Goal: Check status: Check status

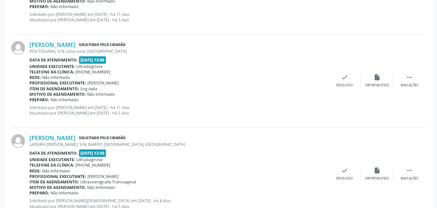
scroll to position [260, 0]
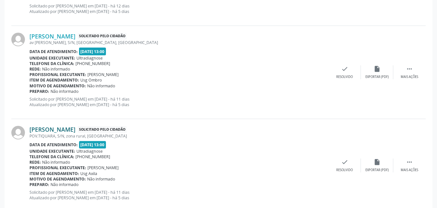
click at [64, 130] on link "[PERSON_NAME]" at bounding box center [52, 129] width 46 height 7
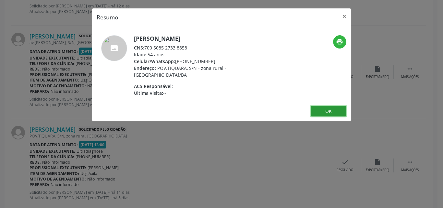
click at [325, 113] on button "OK" at bounding box center [329, 111] width 36 height 11
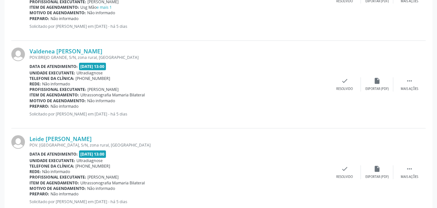
scroll to position [813, 0]
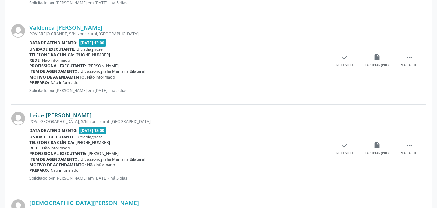
click at [41, 118] on link "Leide [PERSON_NAME]" at bounding box center [60, 115] width 62 height 7
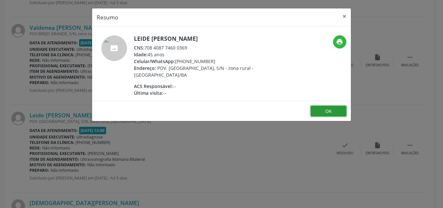
click at [314, 114] on button "OK" at bounding box center [329, 111] width 36 height 11
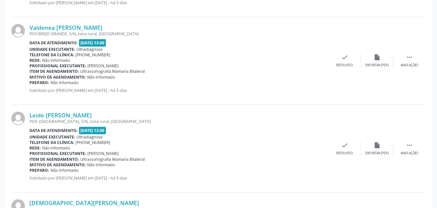
scroll to position [803, 0]
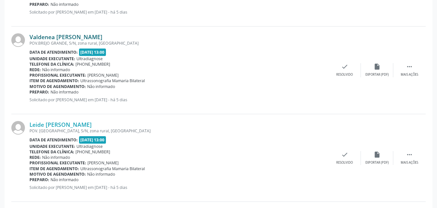
click at [37, 38] on link "Valdenea [PERSON_NAME]" at bounding box center [65, 36] width 73 height 7
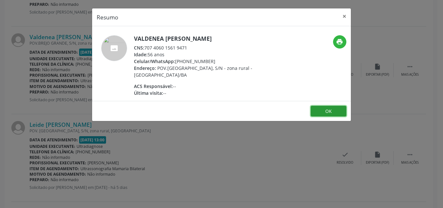
click at [338, 114] on button "OK" at bounding box center [329, 111] width 36 height 11
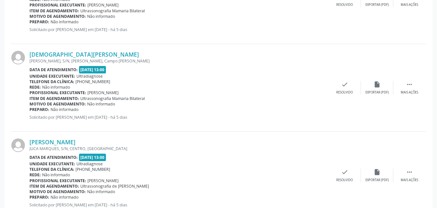
scroll to position [1009, 0]
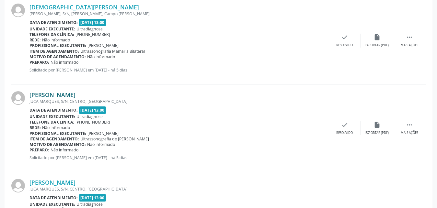
click at [43, 97] on link "[PERSON_NAME]" at bounding box center [52, 94] width 46 height 7
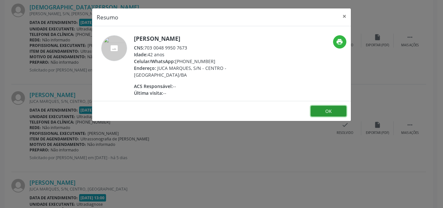
click at [327, 113] on button "OK" at bounding box center [329, 111] width 36 height 11
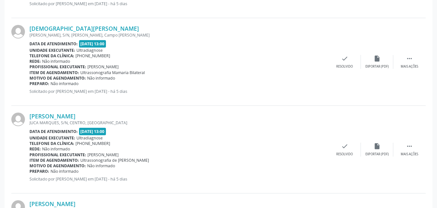
scroll to position [966, 0]
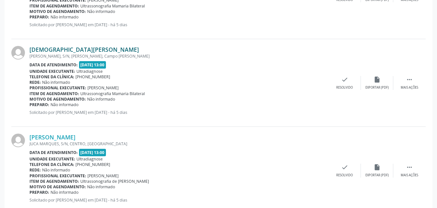
click at [51, 52] on link "[DEMOGRAPHIC_DATA][PERSON_NAME]" at bounding box center [84, 49] width 110 height 7
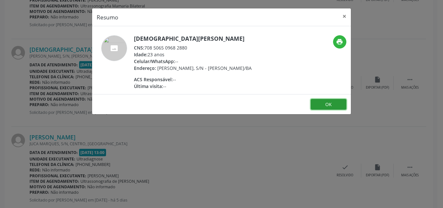
click at [318, 110] on button "OK" at bounding box center [329, 104] width 36 height 11
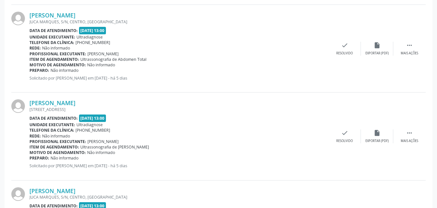
scroll to position [1207, 0]
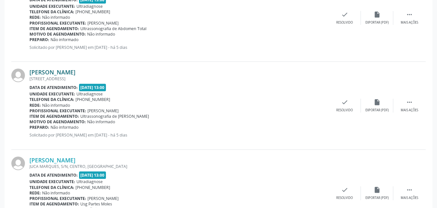
click at [70, 73] on link "[PERSON_NAME]" at bounding box center [52, 72] width 46 height 7
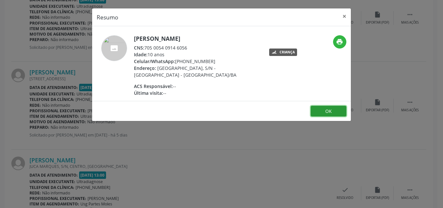
click at [326, 114] on button "OK" at bounding box center [329, 111] width 36 height 11
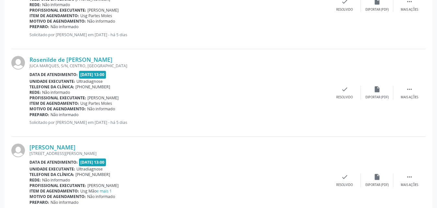
scroll to position [593, 0]
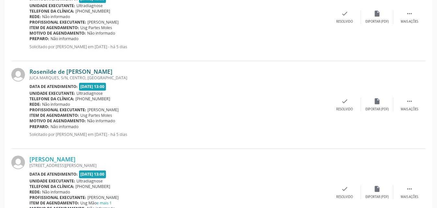
click at [44, 74] on link "Rosenilde de [PERSON_NAME]" at bounding box center [70, 71] width 83 height 7
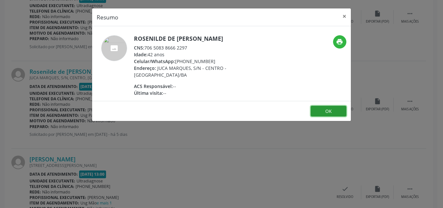
click at [324, 110] on button "OK" at bounding box center [329, 111] width 36 height 11
click at [324, 110] on div "Resumo × Rosenilde de [PERSON_NAME] CNS: 706 5083 8666 2297 Idade: 42 anos Celu…" at bounding box center [221, 104] width 443 height 208
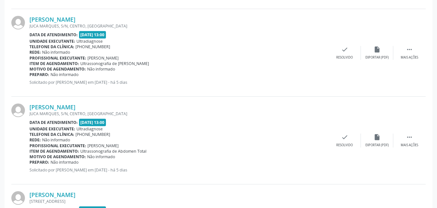
scroll to position [1096, 0]
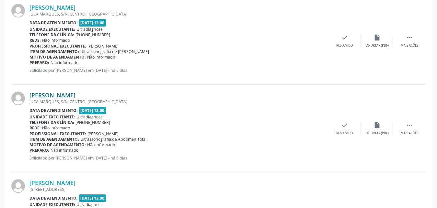
click at [32, 95] on link "[PERSON_NAME]" at bounding box center [52, 95] width 46 height 7
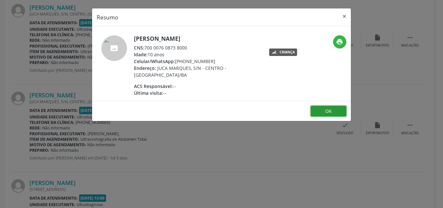
click at [326, 111] on button "OK" at bounding box center [329, 111] width 36 height 11
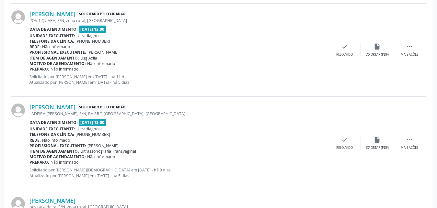
scroll to position [373, 0]
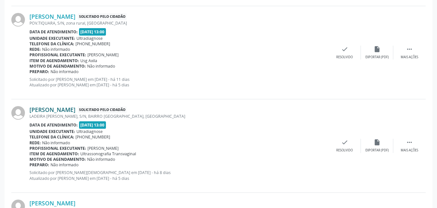
click at [43, 112] on link "[PERSON_NAME]" at bounding box center [52, 109] width 46 height 7
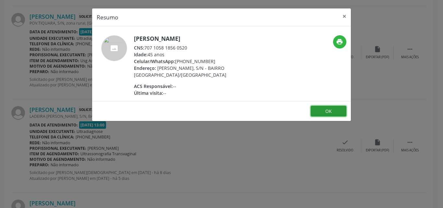
click at [319, 109] on button "OK" at bounding box center [329, 111] width 36 height 11
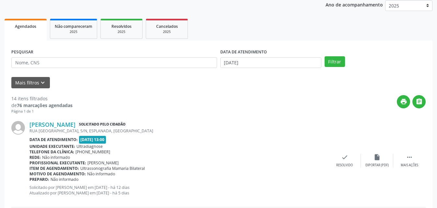
scroll to position [144, 0]
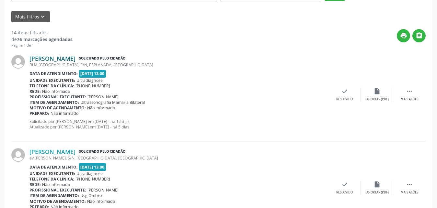
click at [54, 57] on link "[PERSON_NAME]" at bounding box center [52, 58] width 46 height 7
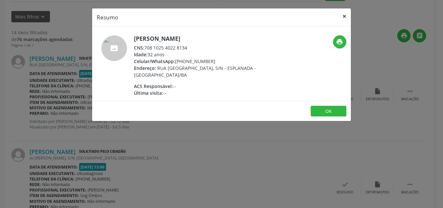
click at [345, 16] on button "×" at bounding box center [344, 16] width 13 height 16
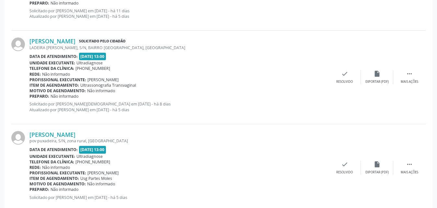
scroll to position [456, 0]
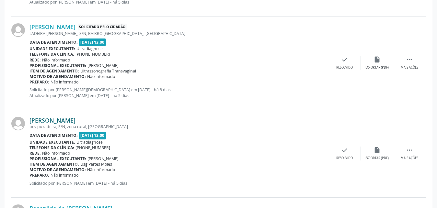
click at [47, 122] on link "[PERSON_NAME]" at bounding box center [52, 120] width 46 height 7
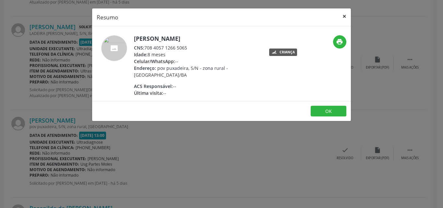
click at [343, 17] on button "×" at bounding box center [344, 16] width 13 height 16
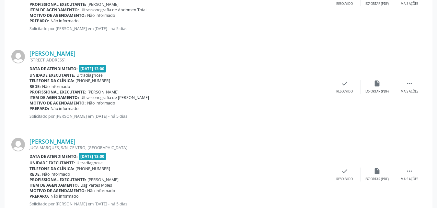
scroll to position [1247, 0]
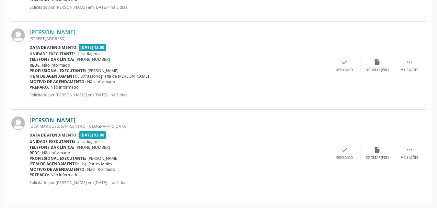
click at [59, 120] on link "[PERSON_NAME]" at bounding box center [52, 120] width 46 height 7
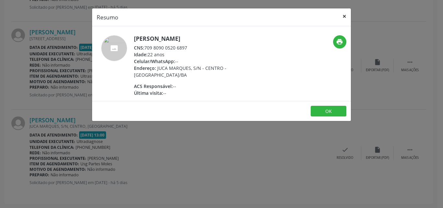
click at [345, 18] on button "×" at bounding box center [344, 16] width 13 height 16
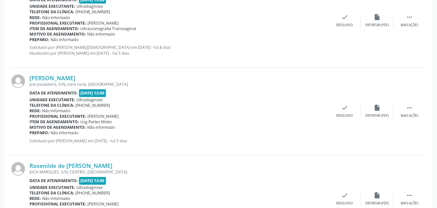
scroll to position [451, 0]
